Goal: Task Accomplishment & Management: Complete application form

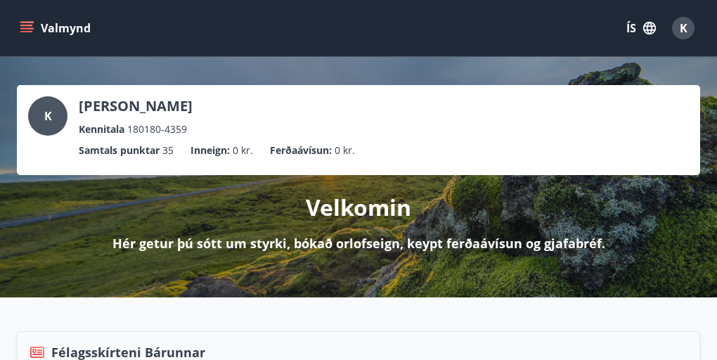
click at [23, 30] on icon "menu" at bounding box center [27, 28] width 14 height 14
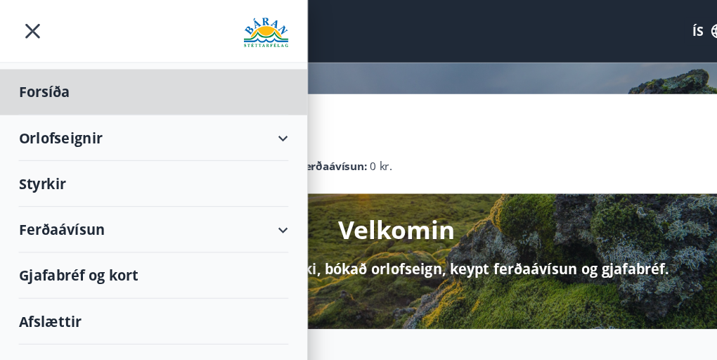
click at [145, 104] on div "Styrkir" at bounding box center [139, 83] width 244 height 41
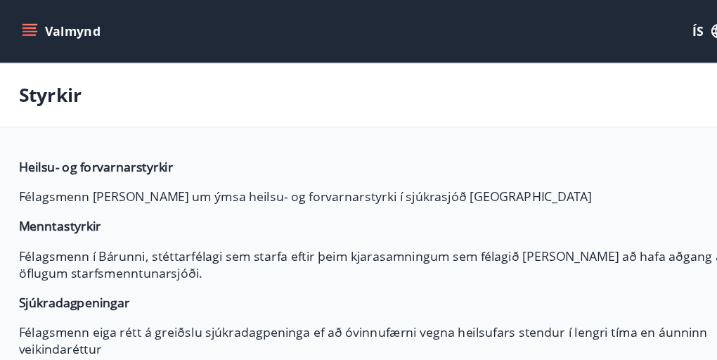
type input "***"
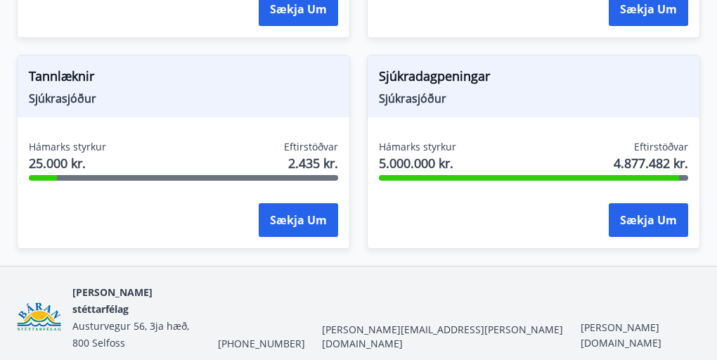
scroll to position [1669, 0]
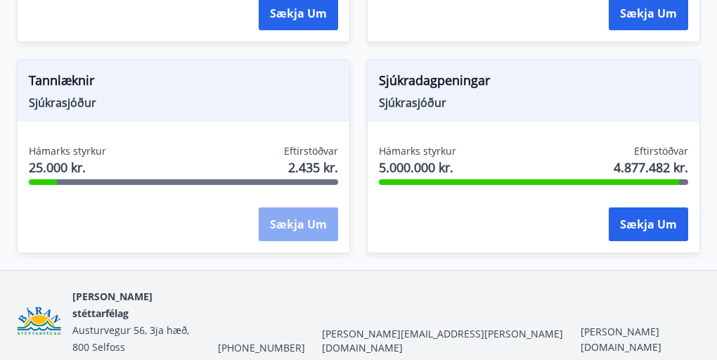
click at [310, 230] on button "Sækja um" at bounding box center [298, 224] width 79 height 34
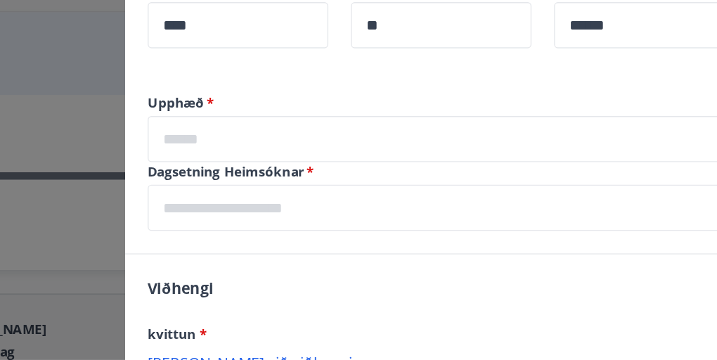
scroll to position [350, 0]
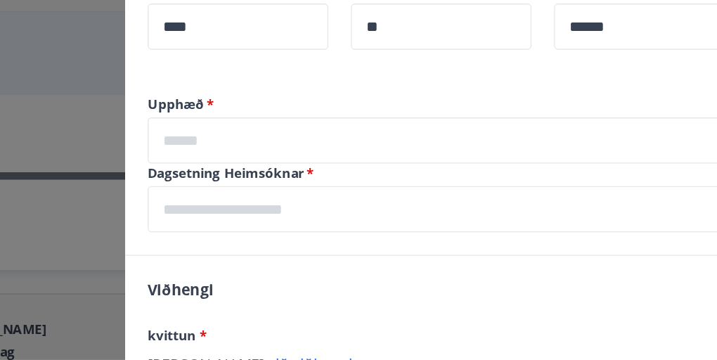
click at [400, 223] on input "text" at bounding box center [464, 207] width 472 height 34
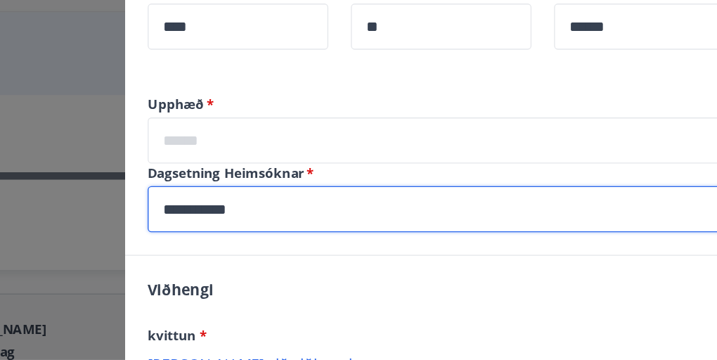
type input "**********"
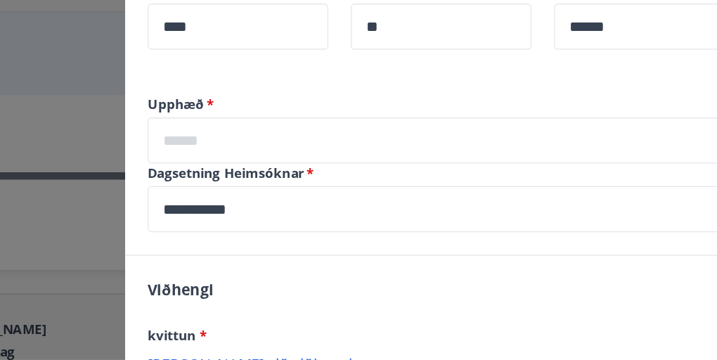
click at [407, 236] on div "**********" at bounding box center [464, 181] width 506 height 119
click at [388, 157] on input "text" at bounding box center [464, 155] width 472 height 34
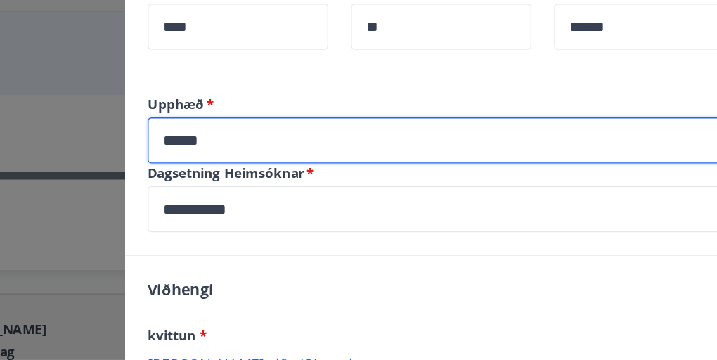
type input "******"
click at [410, 250] on div "Viðhengi kvittun * [PERSON_NAME] við viðhengi Viðhengi er nauðsynlegt! Viðhengi…" at bounding box center [464, 327] width 506 height 171
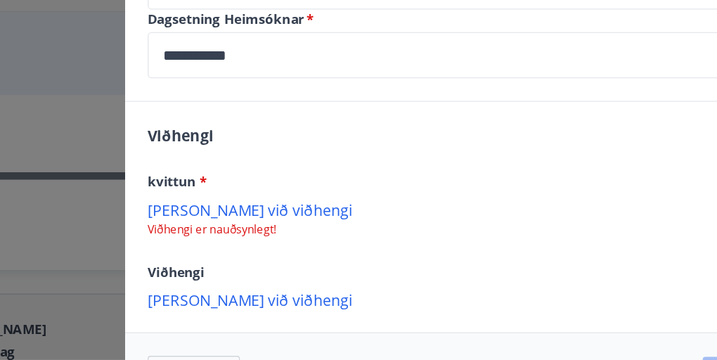
scroll to position [473, 0]
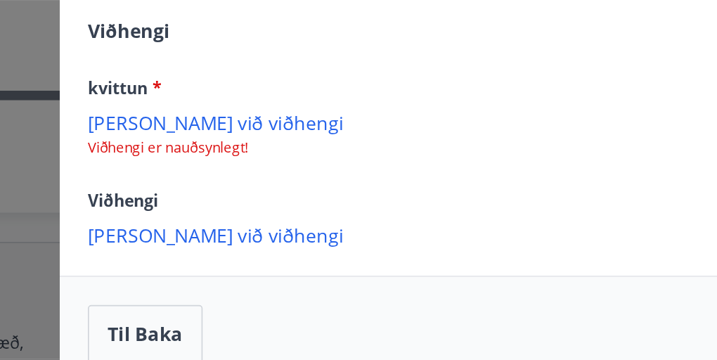
click at [285, 200] on p "[PERSON_NAME] við viðhengi" at bounding box center [464, 198] width 472 height 14
click at [285, 265] on p "[PERSON_NAME] við viðhengi" at bounding box center [464, 266] width 472 height 14
click at [284, 196] on p "[PERSON_NAME] við viðhengi" at bounding box center [464, 198] width 472 height 14
click at [291, 199] on p "[PERSON_NAME] við viðhengi" at bounding box center [464, 198] width 472 height 14
click at [292, 194] on p "[PERSON_NAME] við viðhengi" at bounding box center [464, 198] width 472 height 14
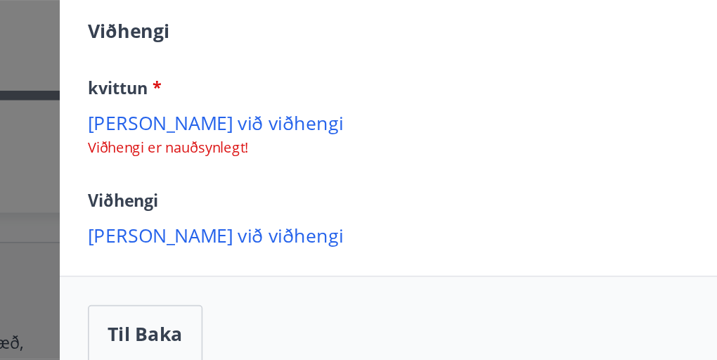
click at [272, 196] on p "[PERSON_NAME] við viðhengi" at bounding box center [464, 198] width 472 height 14
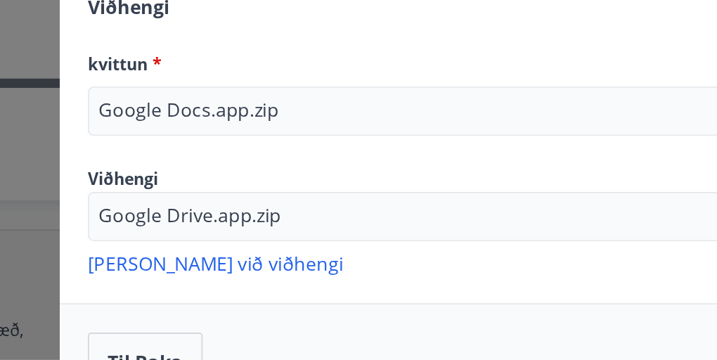
scroll to position [474, 0]
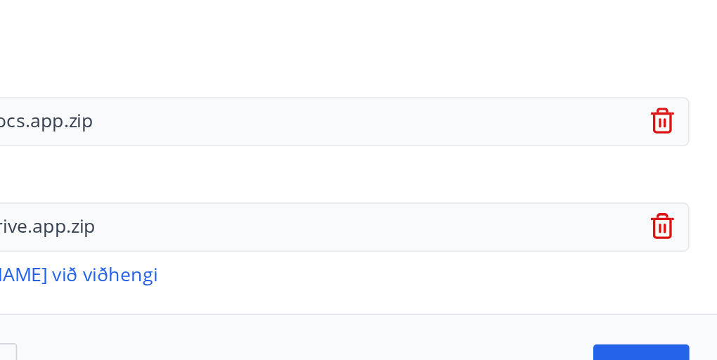
click at [686, 204] on icon at bounding box center [684, 205] width 17 height 17
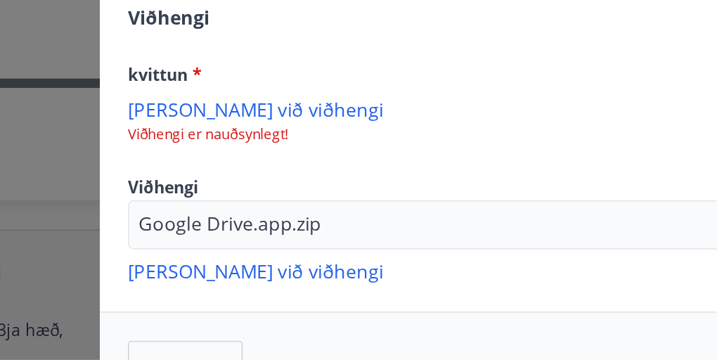
click at [296, 196] on p "[PERSON_NAME] við viðhengi" at bounding box center [464, 197] width 472 height 14
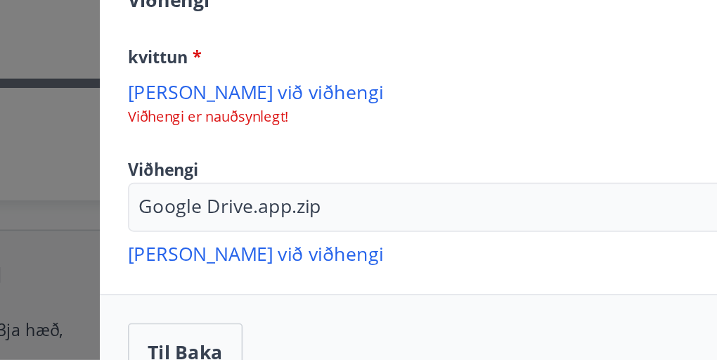
scroll to position [503, 0]
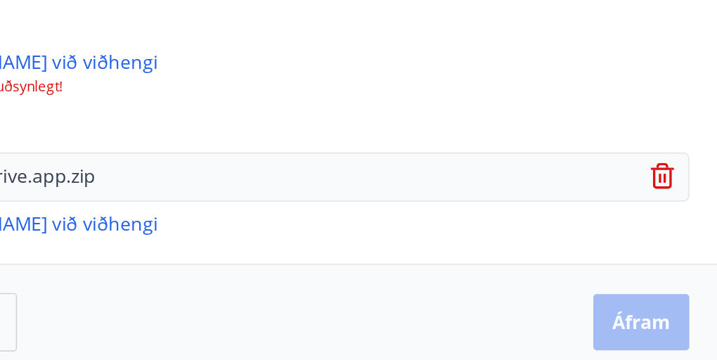
click at [684, 239] on icon at bounding box center [684, 239] width 1 height 6
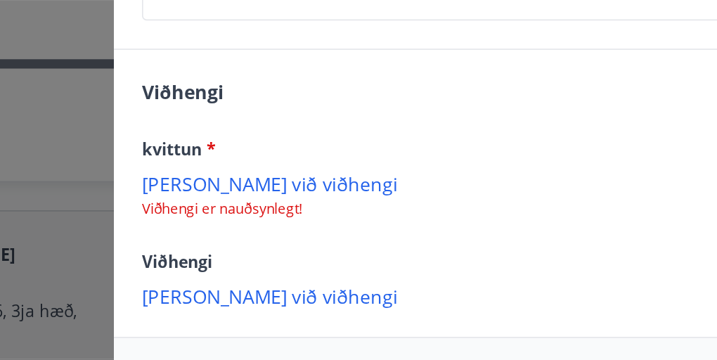
scroll to position [414, 0]
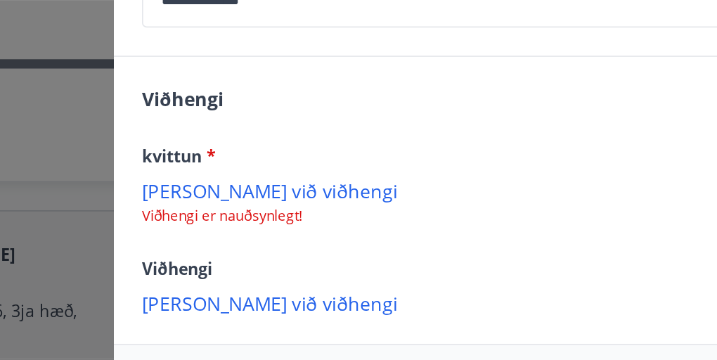
click at [302, 259] on p "[PERSON_NAME] við viðhengi" at bounding box center [464, 258] width 472 height 14
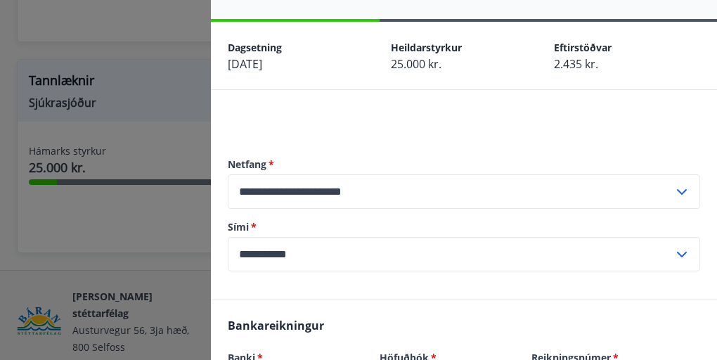
scroll to position [0, 0]
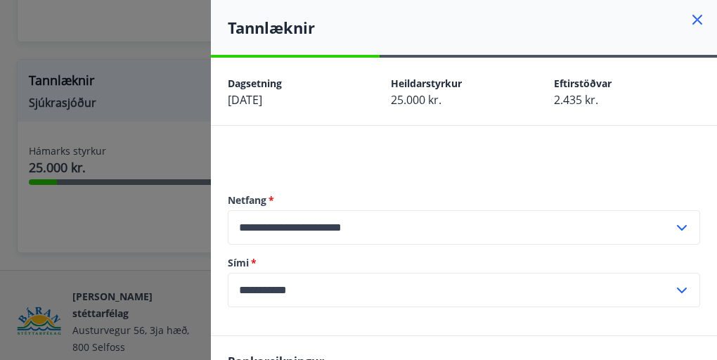
click at [697, 20] on icon at bounding box center [697, 20] width 10 height 10
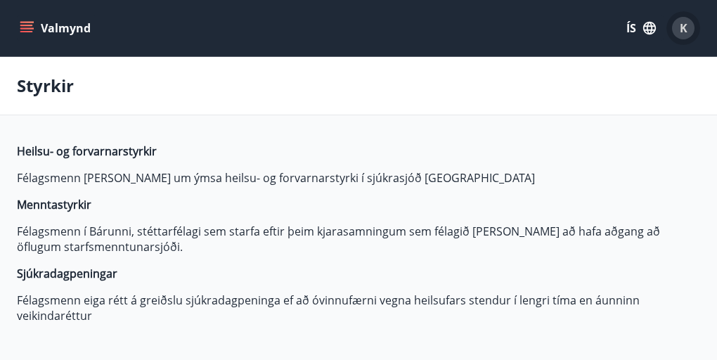
click at [687, 36] on div "K" at bounding box center [683, 28] width 22 height 22
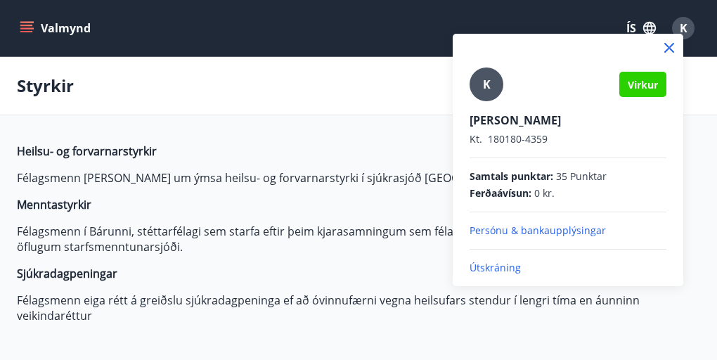
click at [643, 90] on span "Virkur" at bounding box center [642, 84] width 30 height 13
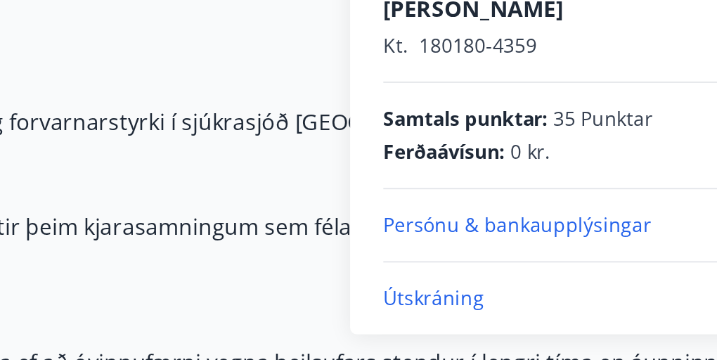
click at [521, 266] on p "Útskráning" at bounding box center [567, 268] width 197 height 14
click at [516, 268] on p "Útskráning" at bounding box center [567, 268] width 197 height 14
